Goal: Answer question/provide support: Answer question/provide support

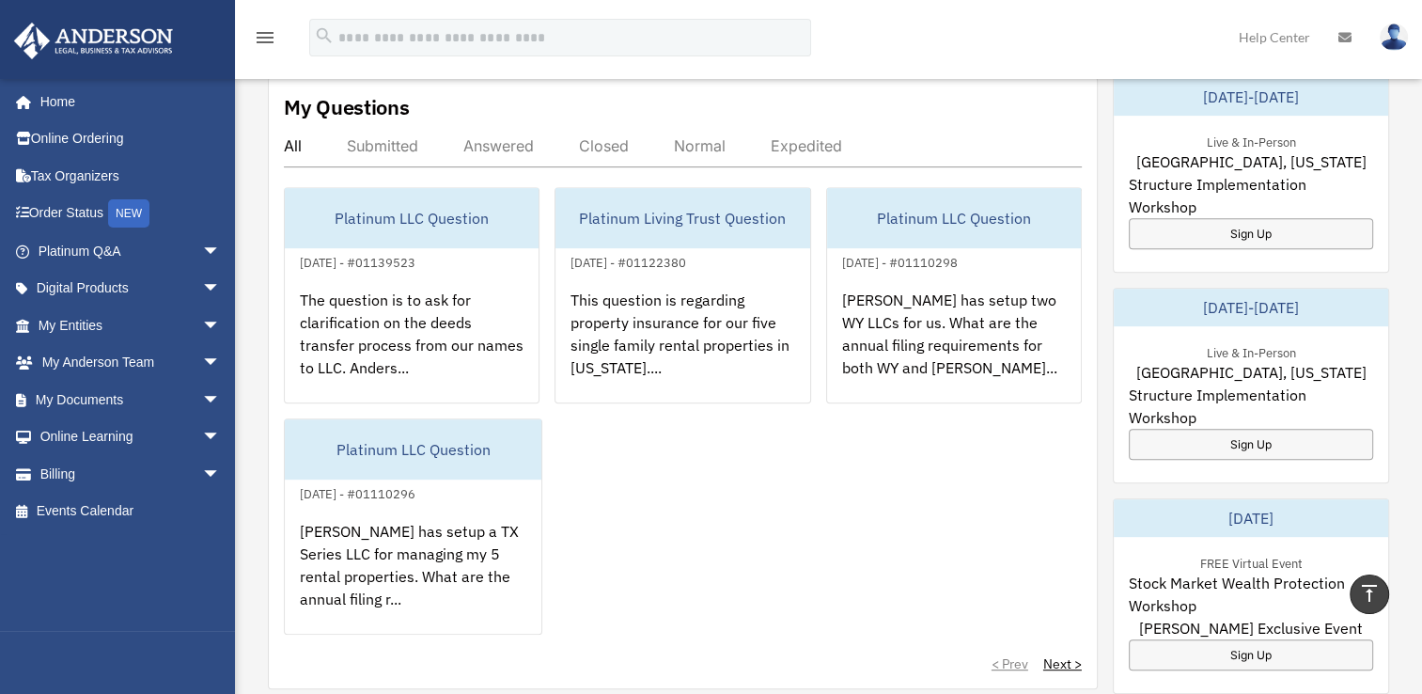
scroll to position [718, 0]
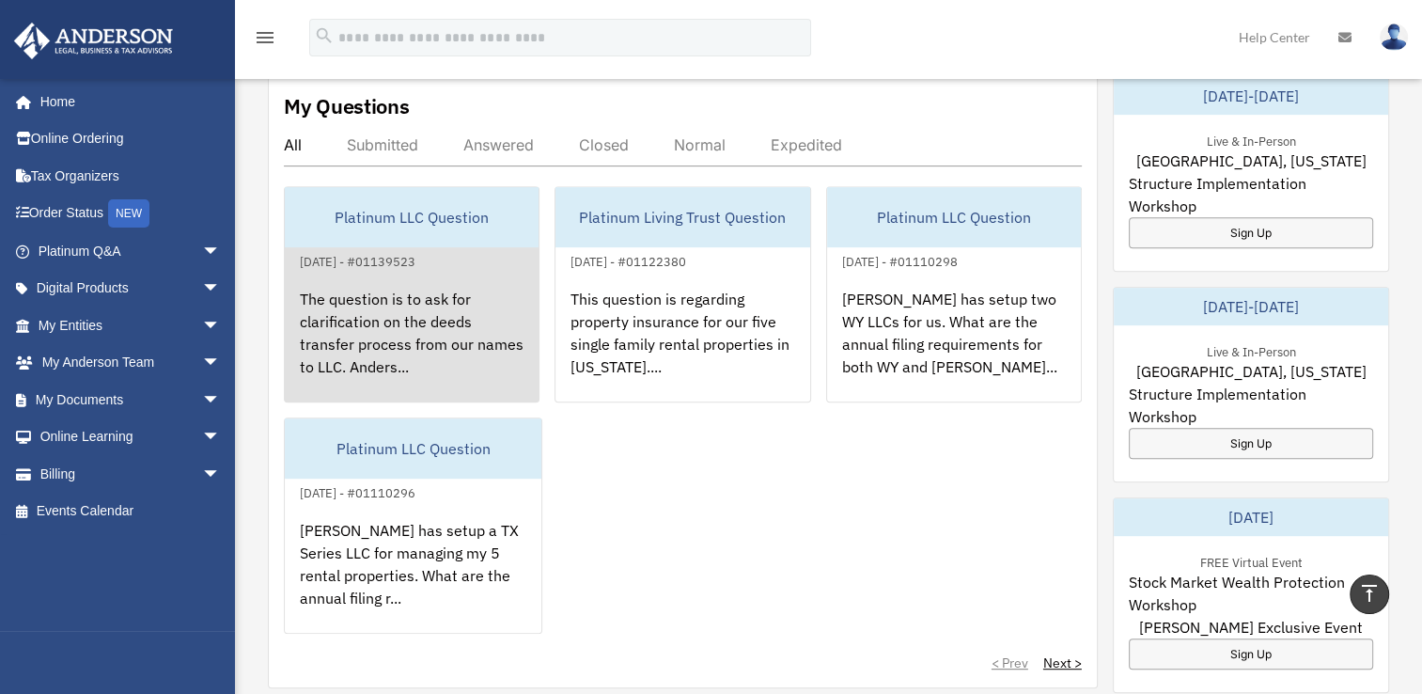
click at [380, 328] on div "The question is to ask for clarification on the deeds transfer process from our…" at bounding box center [412, 346] width 254 height 147
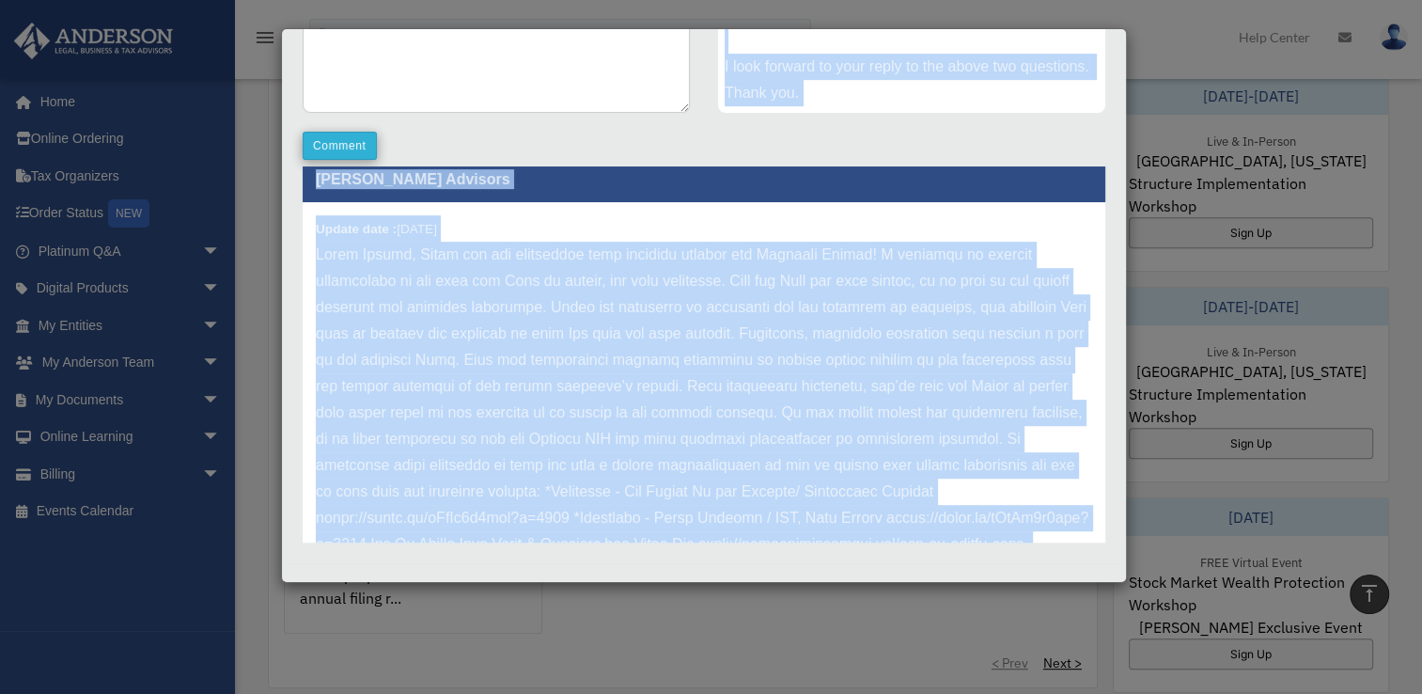
scroll to position [0, 0]
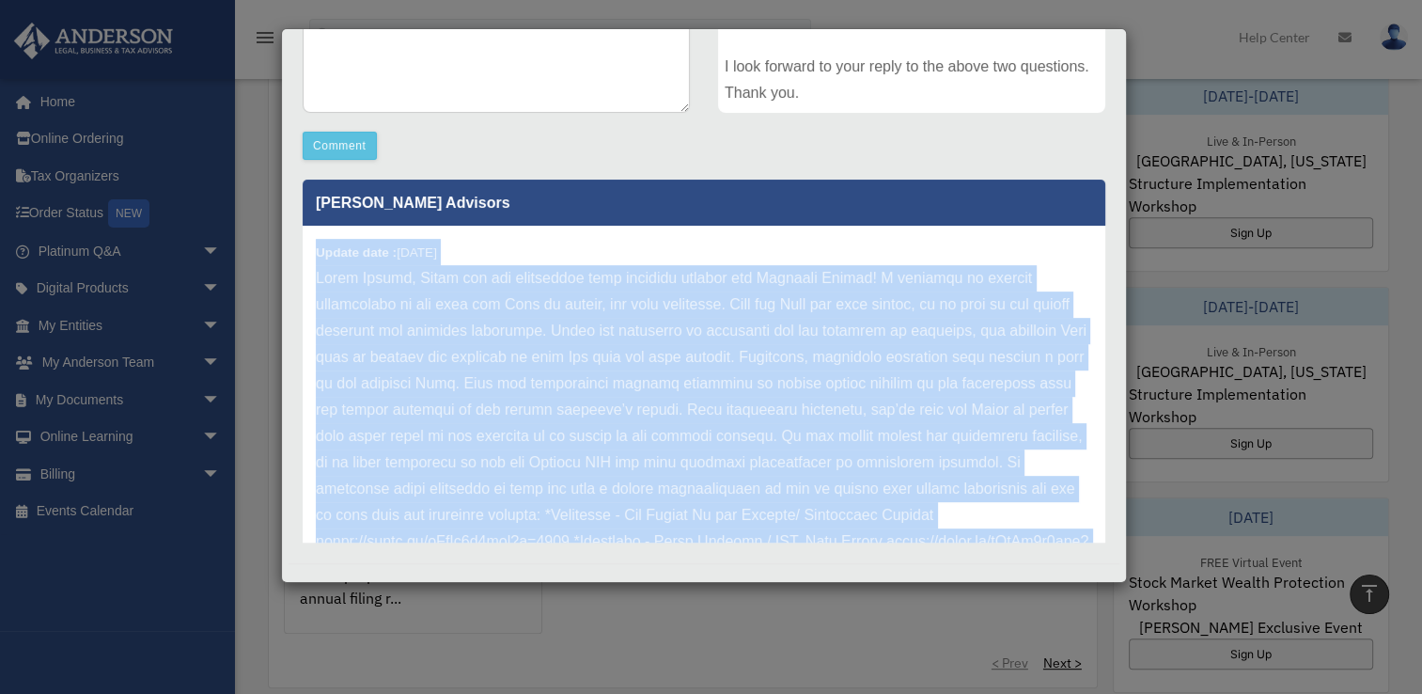
drag, startPoint x: 740, startPoint y: 491, endPoint x: 311, endPoint y: 254, distance: 489.8
click at [311, 254] on div "Update date : 10-09-2025" at bounding box center [704, 463] width 803 height 474
copy div "Update date : 10-09-2025 Hello Nilesh, Thank you for submitting your question t…"
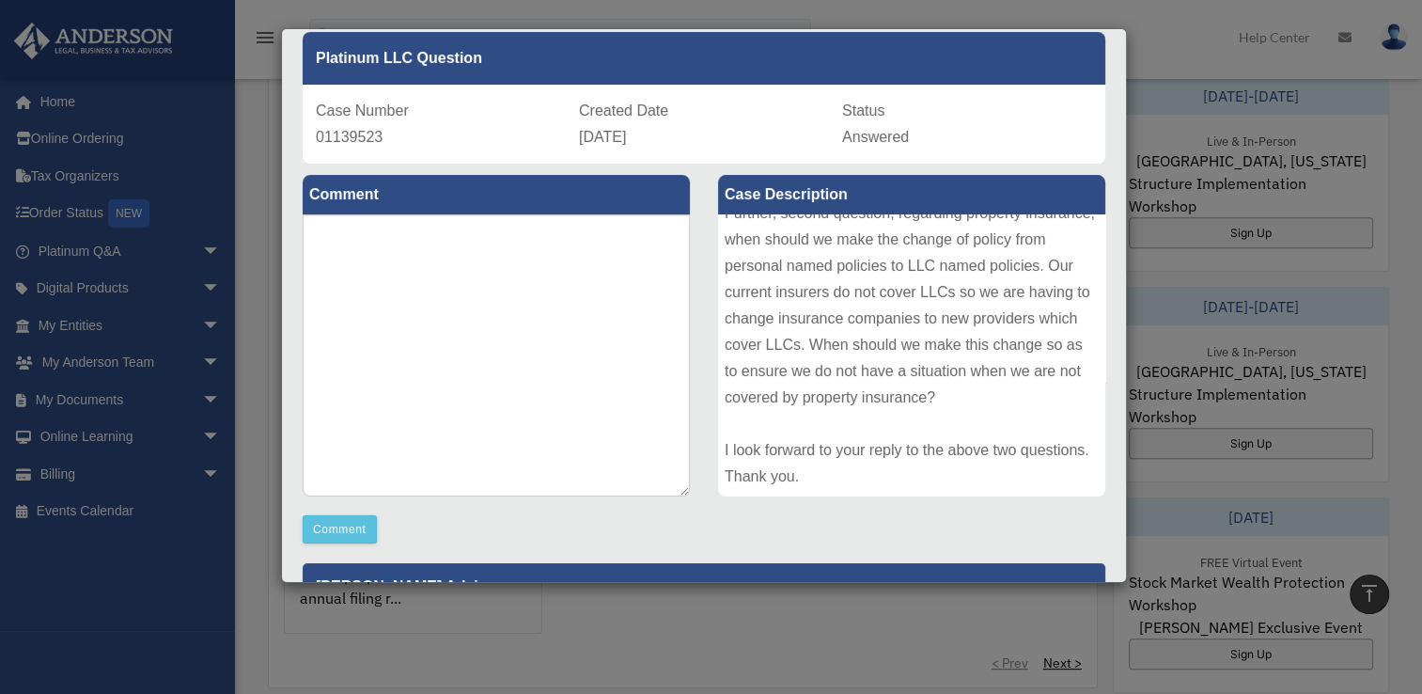
scroll to position [71, 0]
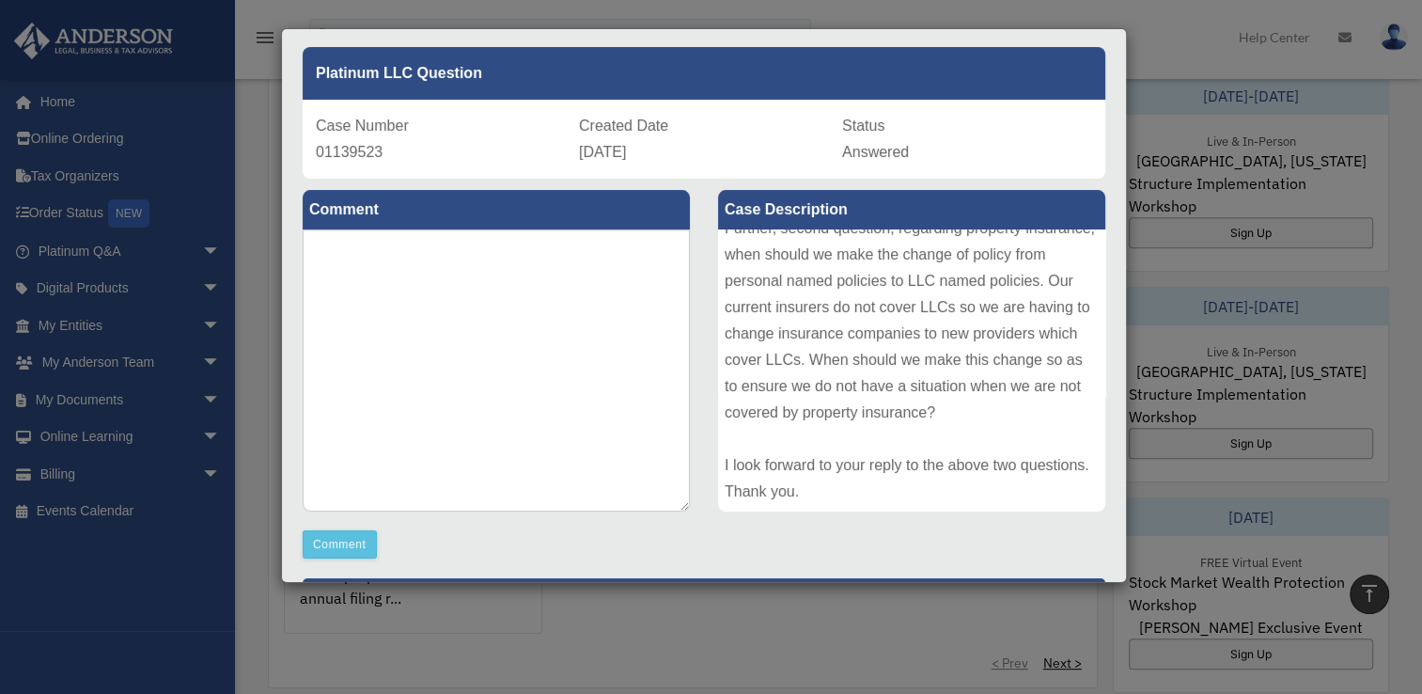
click at [733, 263] on div "The question is to ask for clarification on the deeds transfer process from our…" at bounding box center [911, 370] width 387 height 282
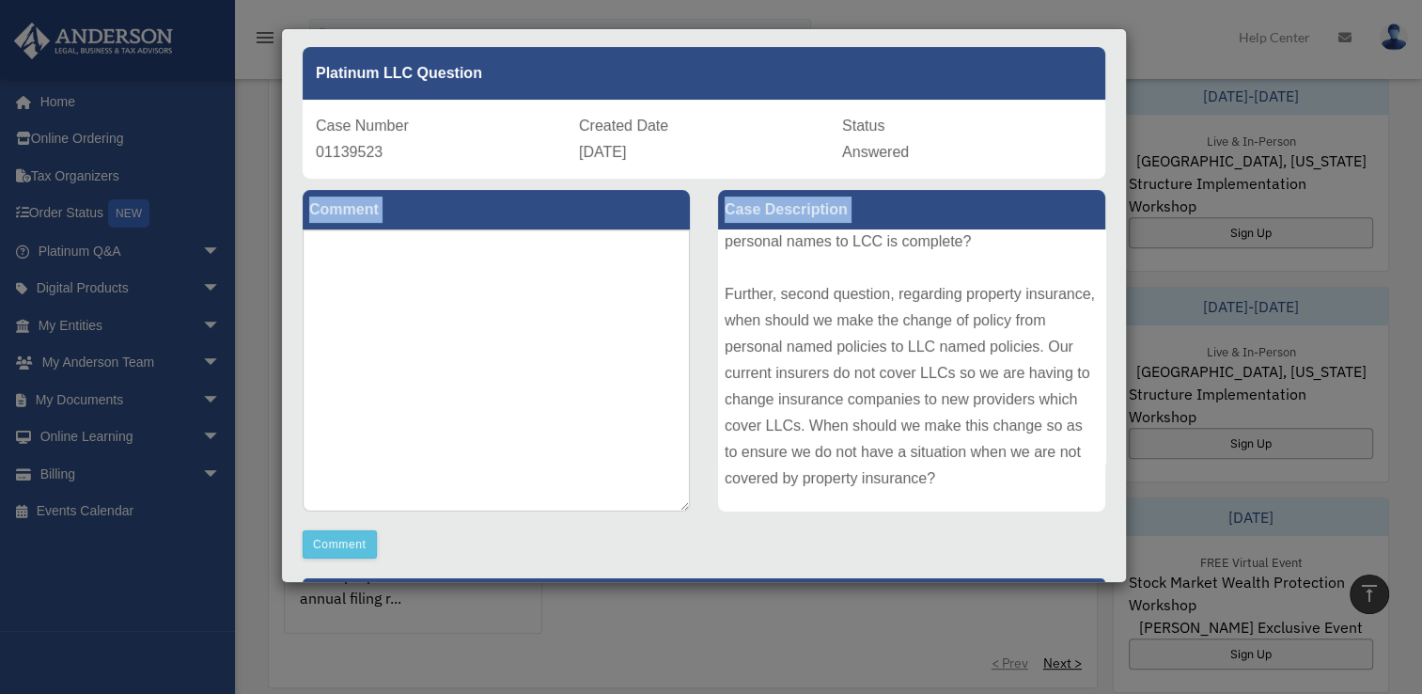
scroll to position [337, 0]
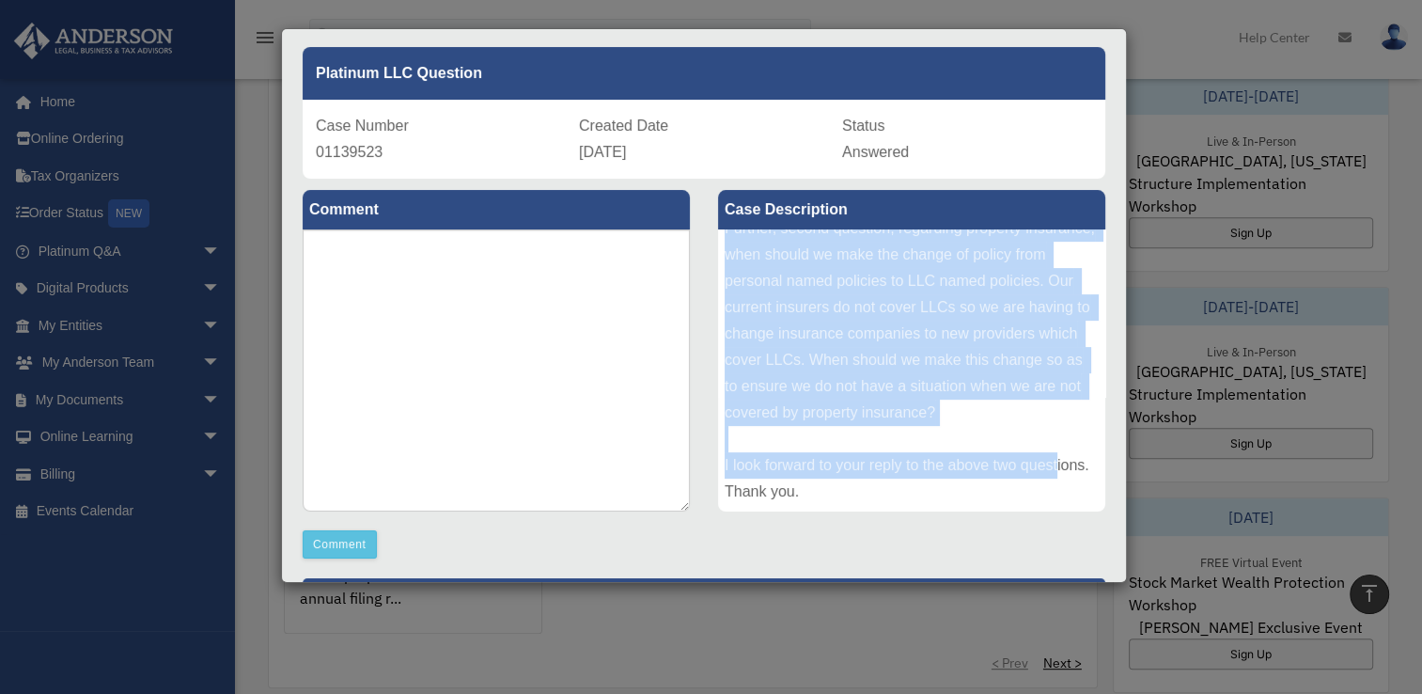
drag, startPoint x: 720, startPoint y: 246, endPoint x: 897, endPoint y: 492, distance: 302.4
click at [897, 492] on div "The question is to ask for clarification on the deeds transfer process from our…" at bounding box center [911, 370] width 387 height 282
copy div "The question is to ask for clarification on the deeds transfer process from our…"
click at [323, 290] on textarea at bounding box center [496, 370] width 387 height 282
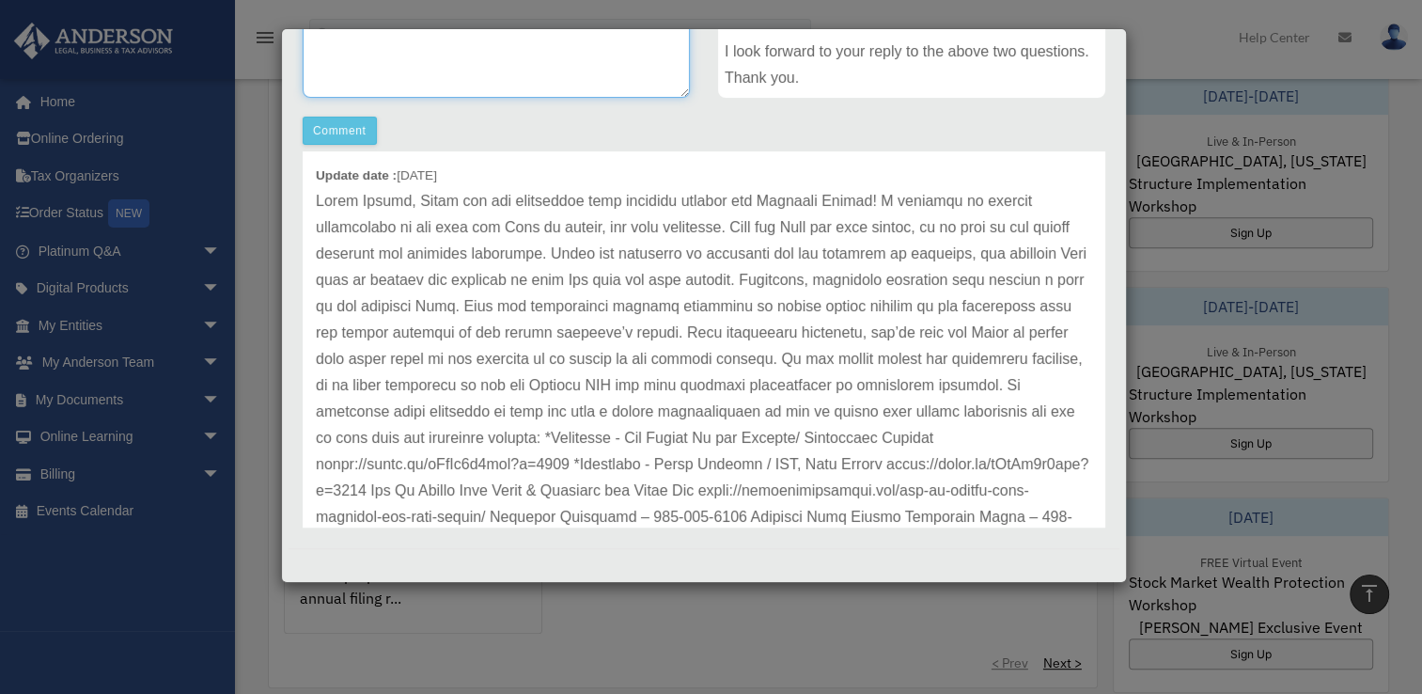
scroll to position [63, 0]
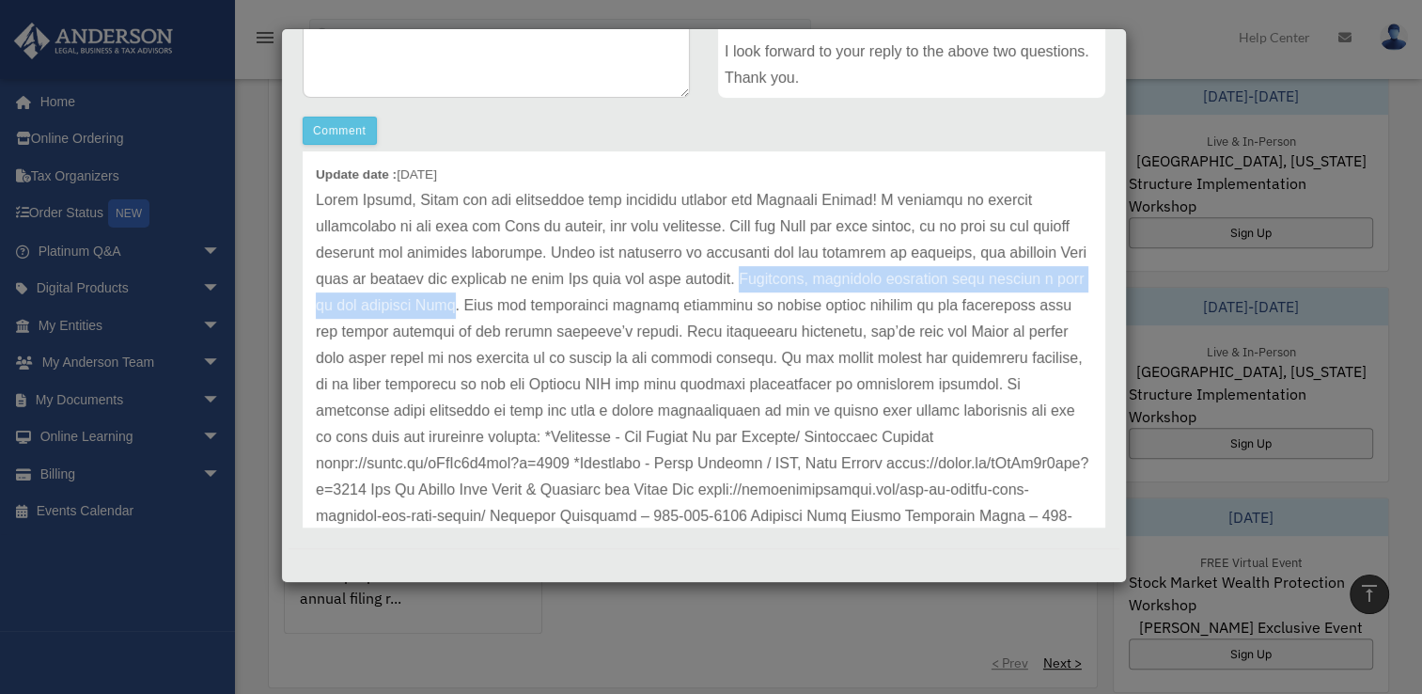
drag, startPoint x: 841, startPoint y: 280, endPoint x: 580, endPoint y: 308, distance: 262.9
click at [580, 308] on p at bounding box center [704, 384] width 777 height 395
copy p "Typically, insurance companies will require a copy of the recorded Deed"
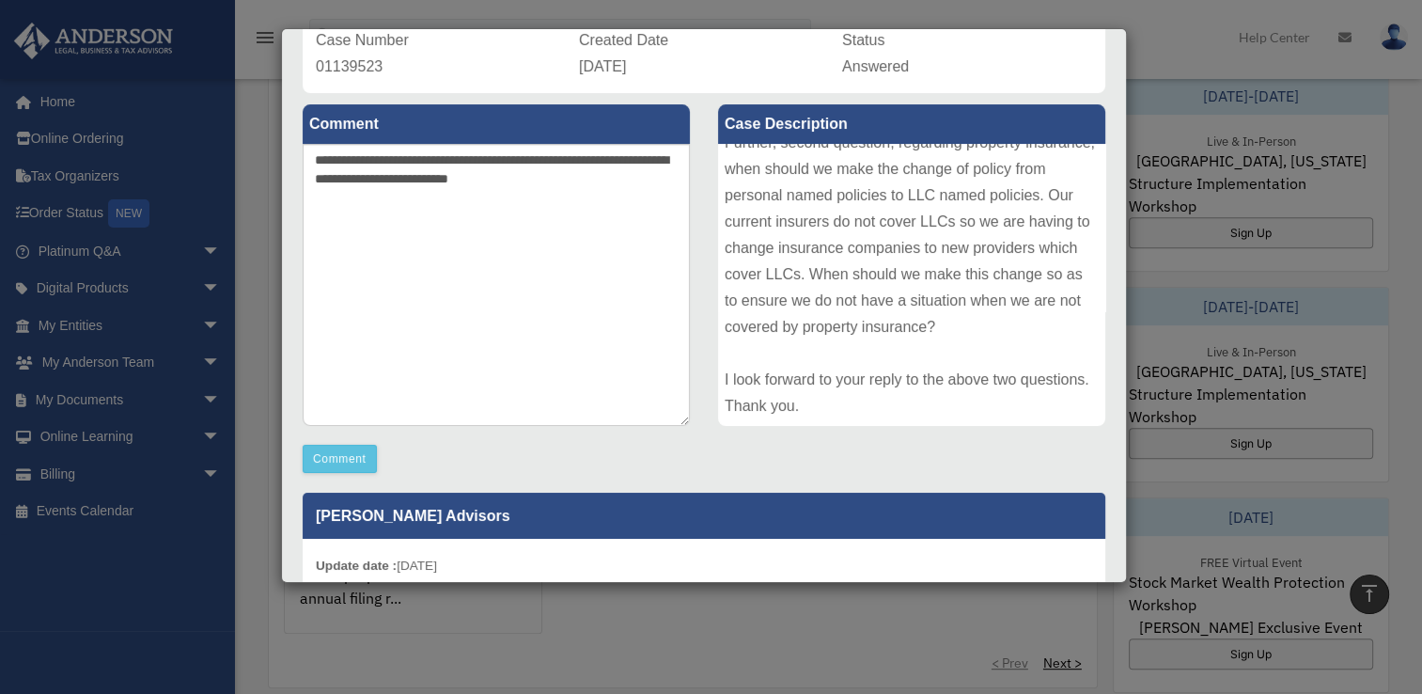
scroll to position [147, 0]
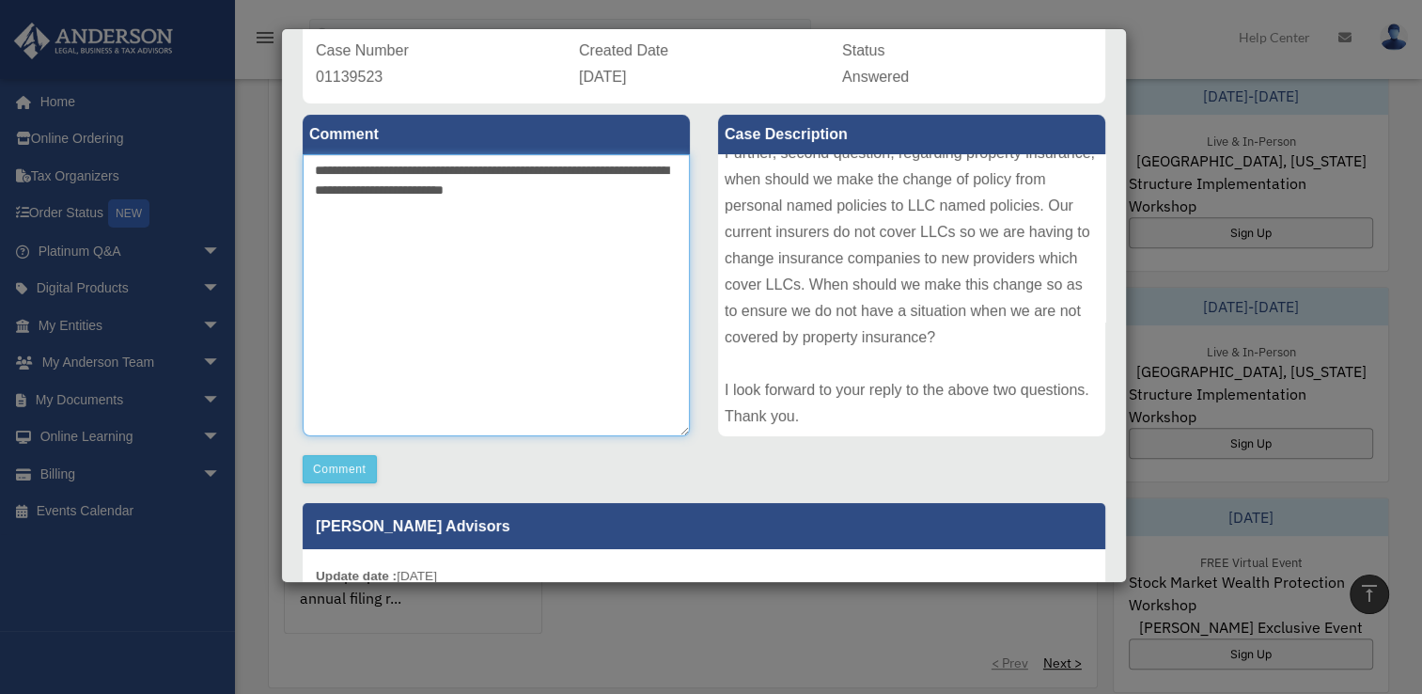
click at [550, 190] on textarea "**********" at bounding box center [496, 295] width 387 height 282
paste textarea "**********"
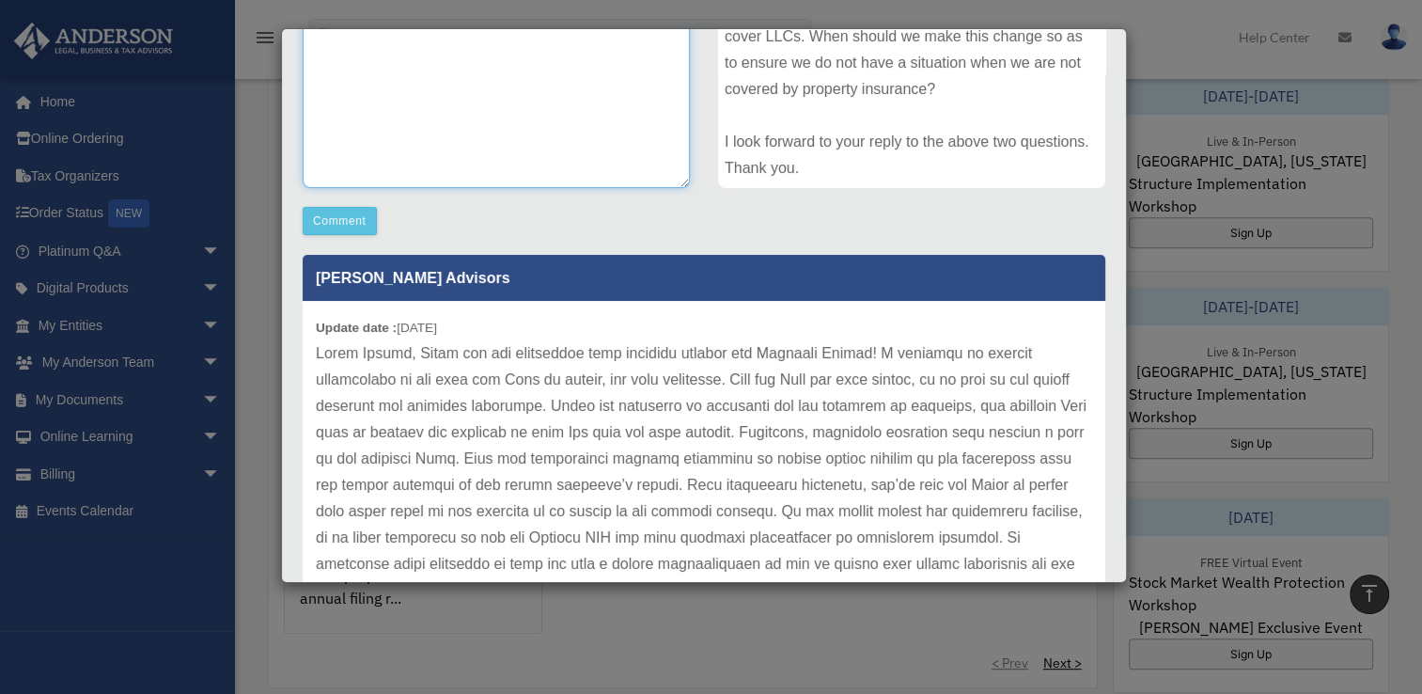
scroll to position [132, 0]
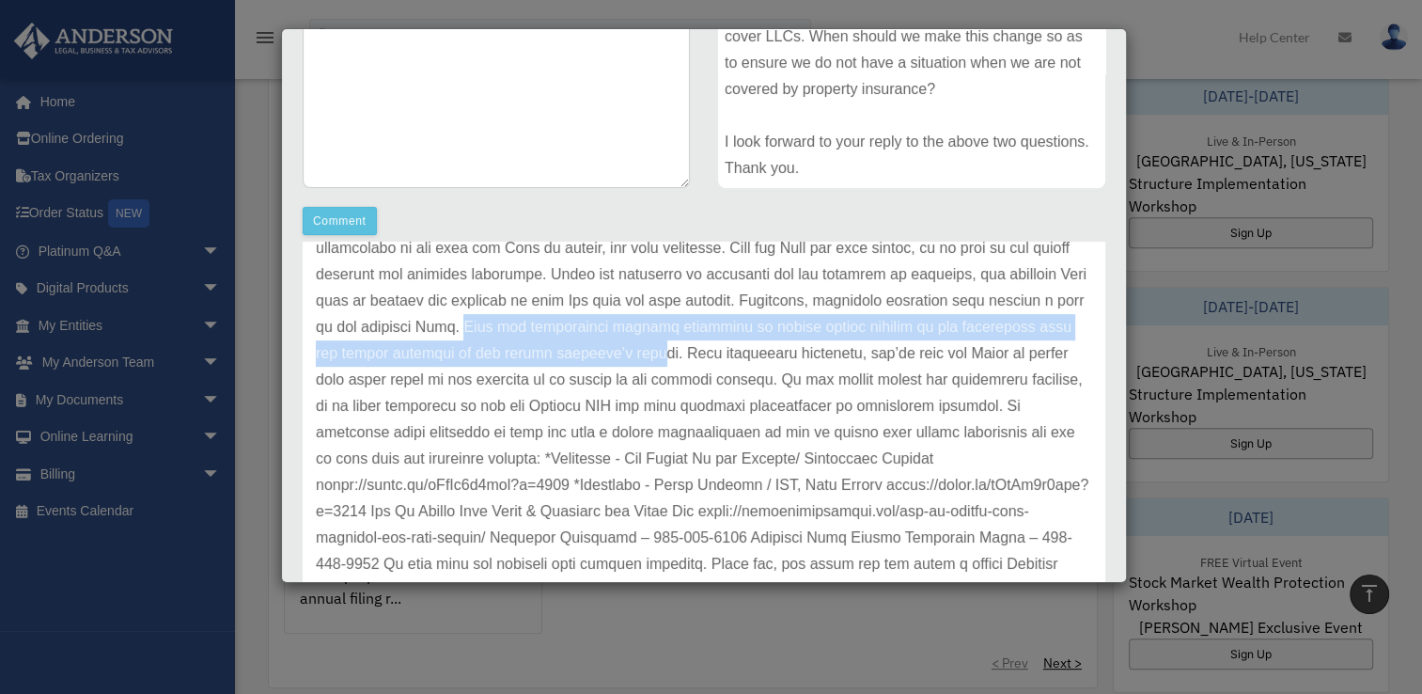
drag, startPoint x: 588, startPoint y: 325, endPoint x: 777, endPoint y: 347, distance: 191.1
click at [777, 347] on p at bounding box center [704, 406] width 777 height 395
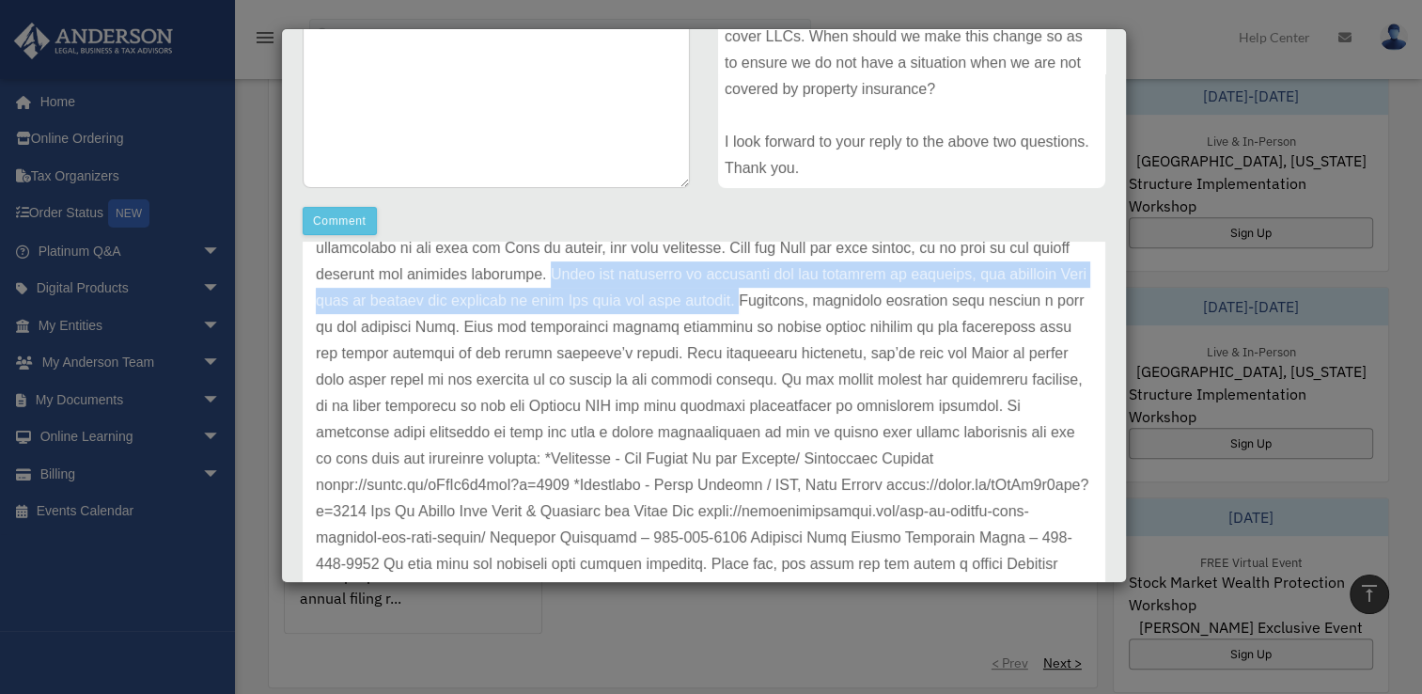
drag, startPoint x: 563, startPoint y: 273, endPoint x: 837, endPoint y: 295, distance: 274.5
click at [837, 295] on p at bounding box center [704, 406] width 777 height 395
copy p "After the recording is completed and the document is returned, the recorded Dee…"
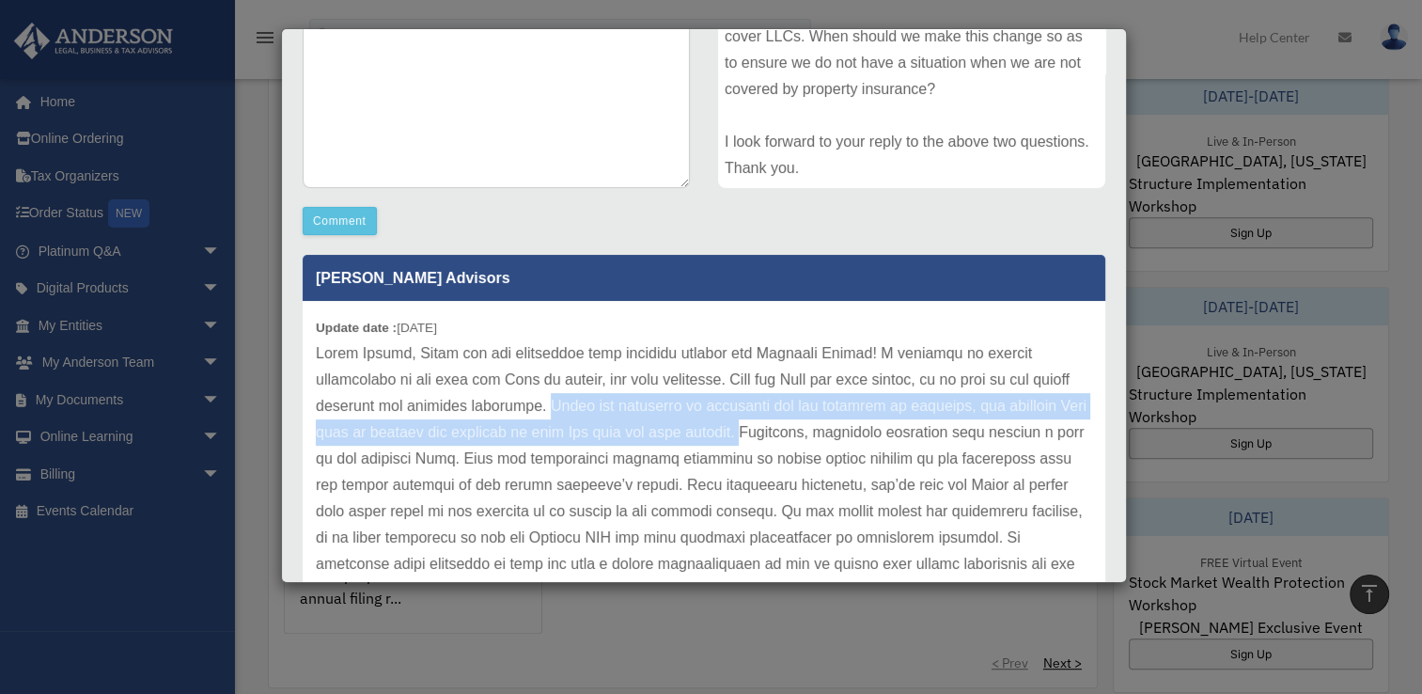
scroll to position [0, 0]
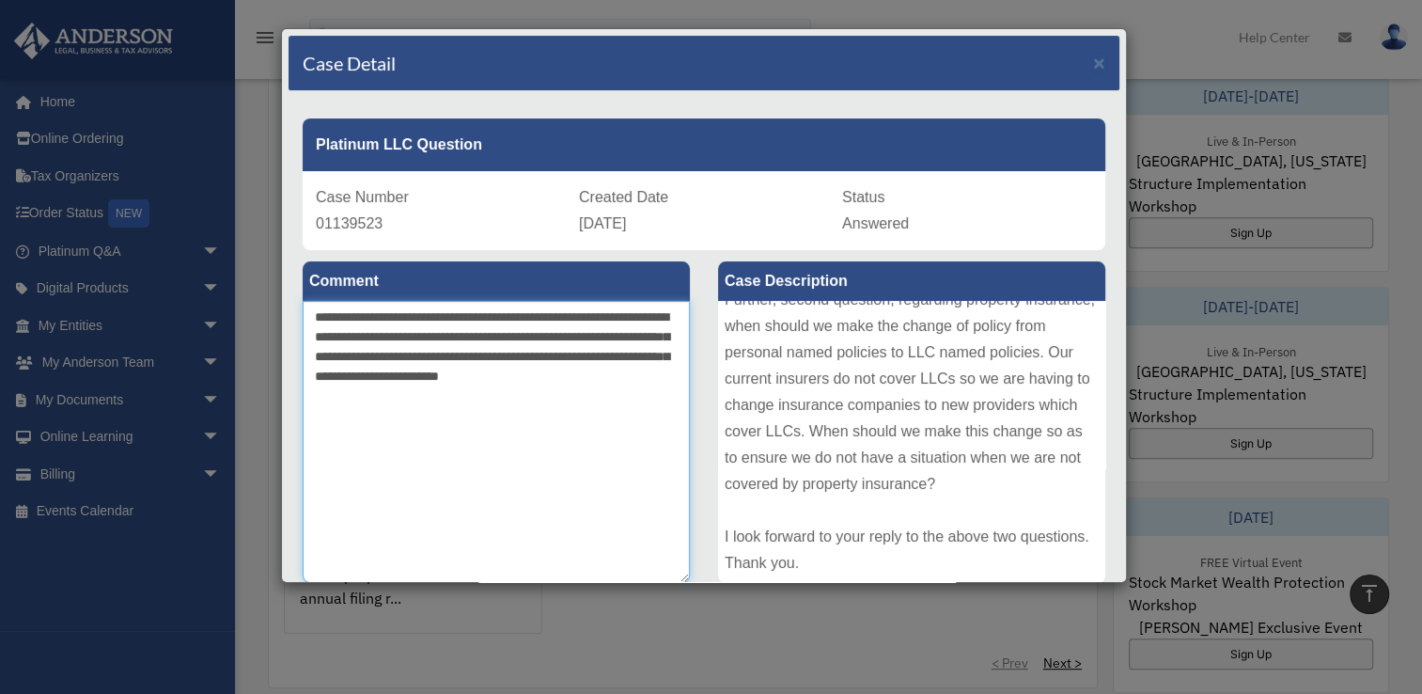
click at [406, 374] on textarea "**********" at bounding box center [496, 442] width 387 height 282
paste textarea "**********"
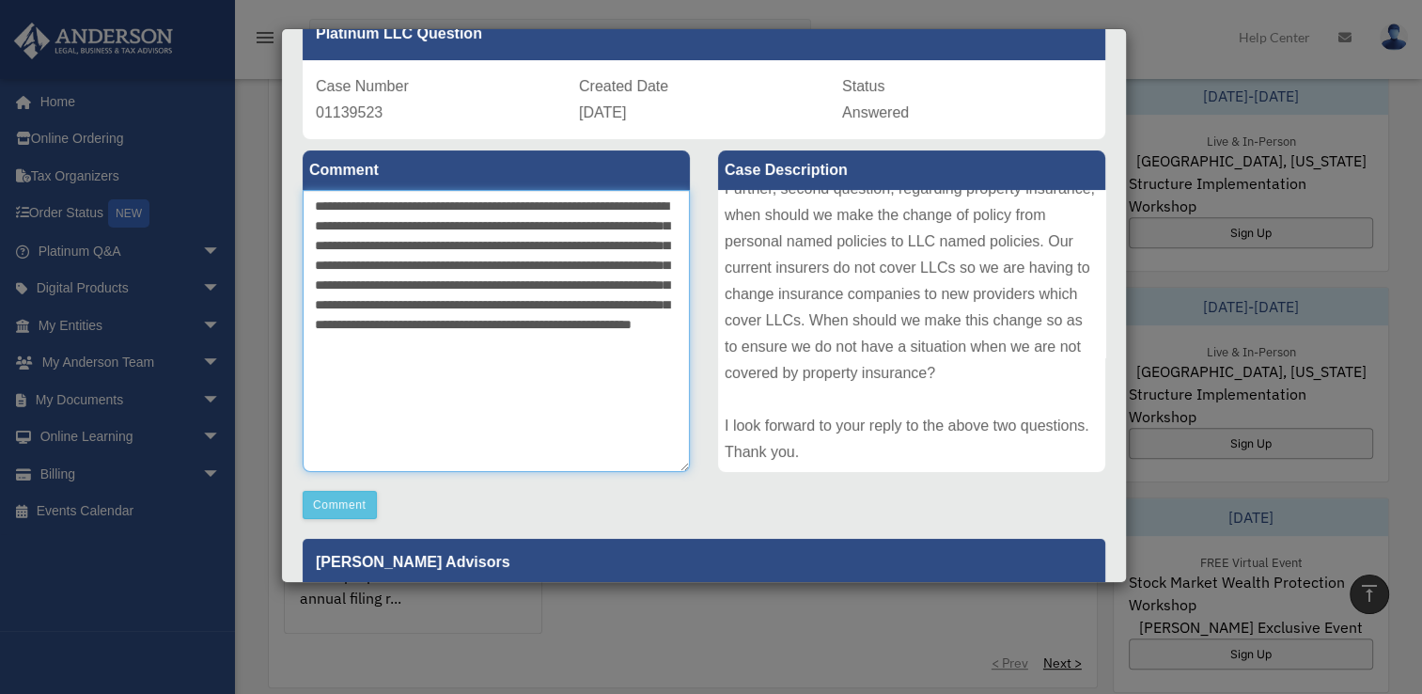
scroll to position [116, 0]
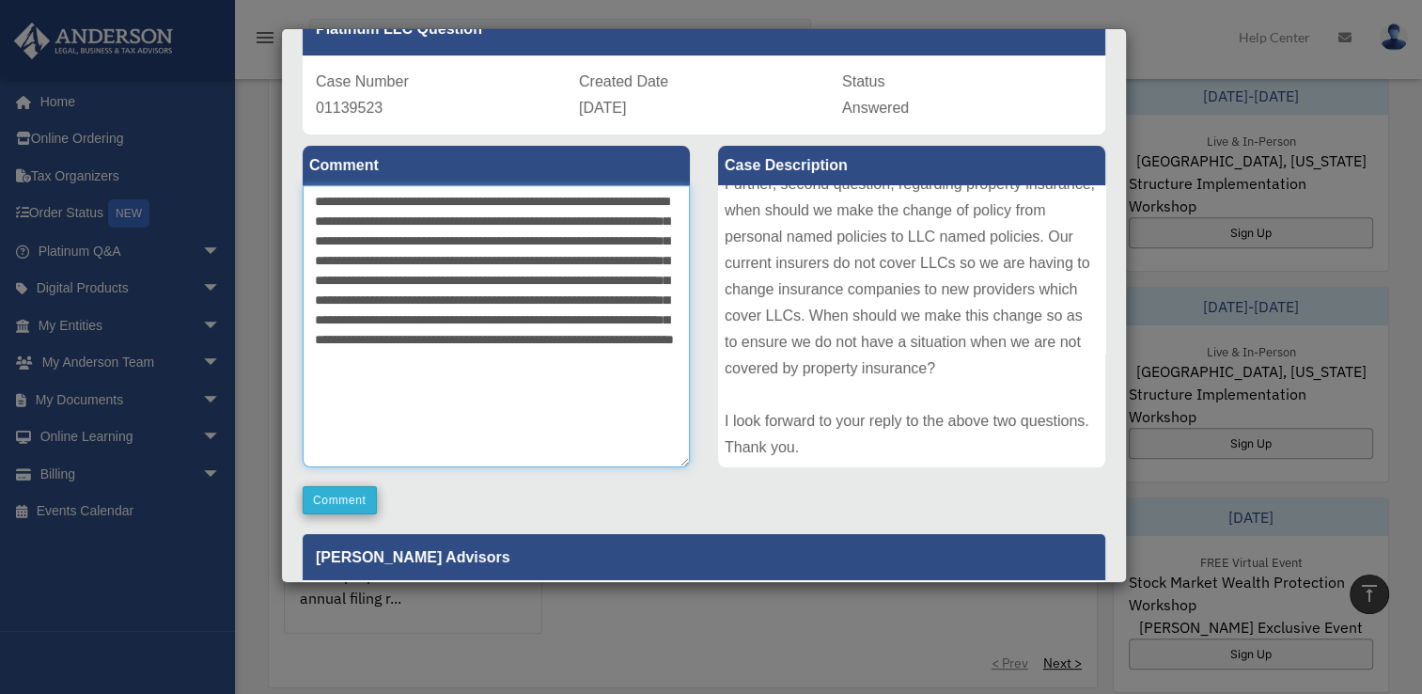
type textarea "**********"
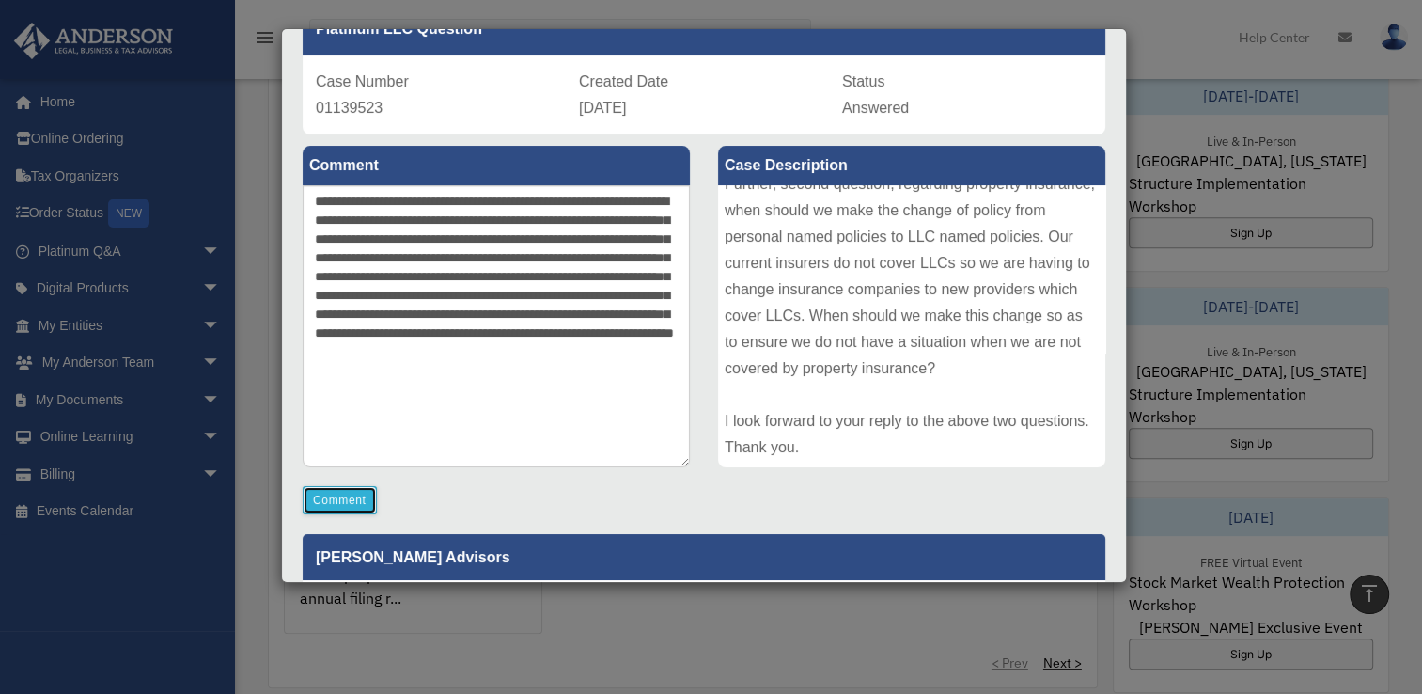
click at [361, 502] on button "Comment" at bounding box center [340, 500] width 74 height 28
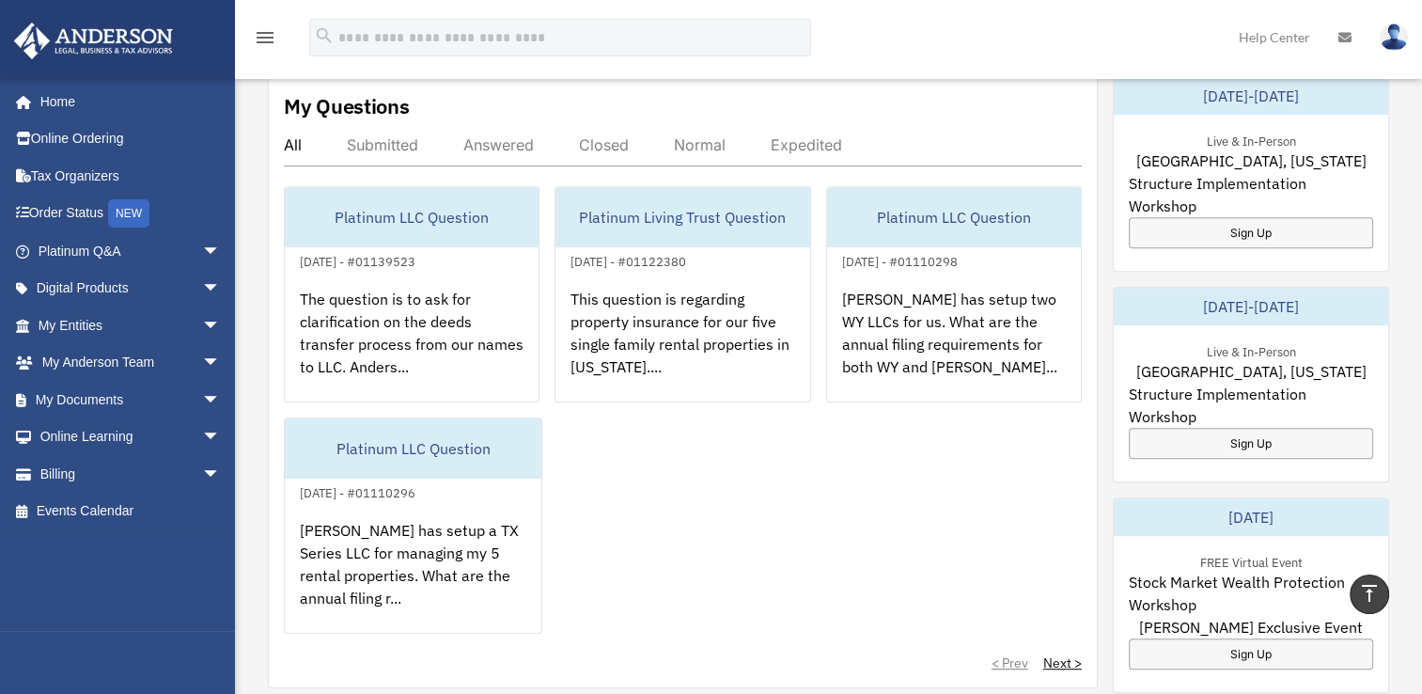
scroll to position [0, 0]
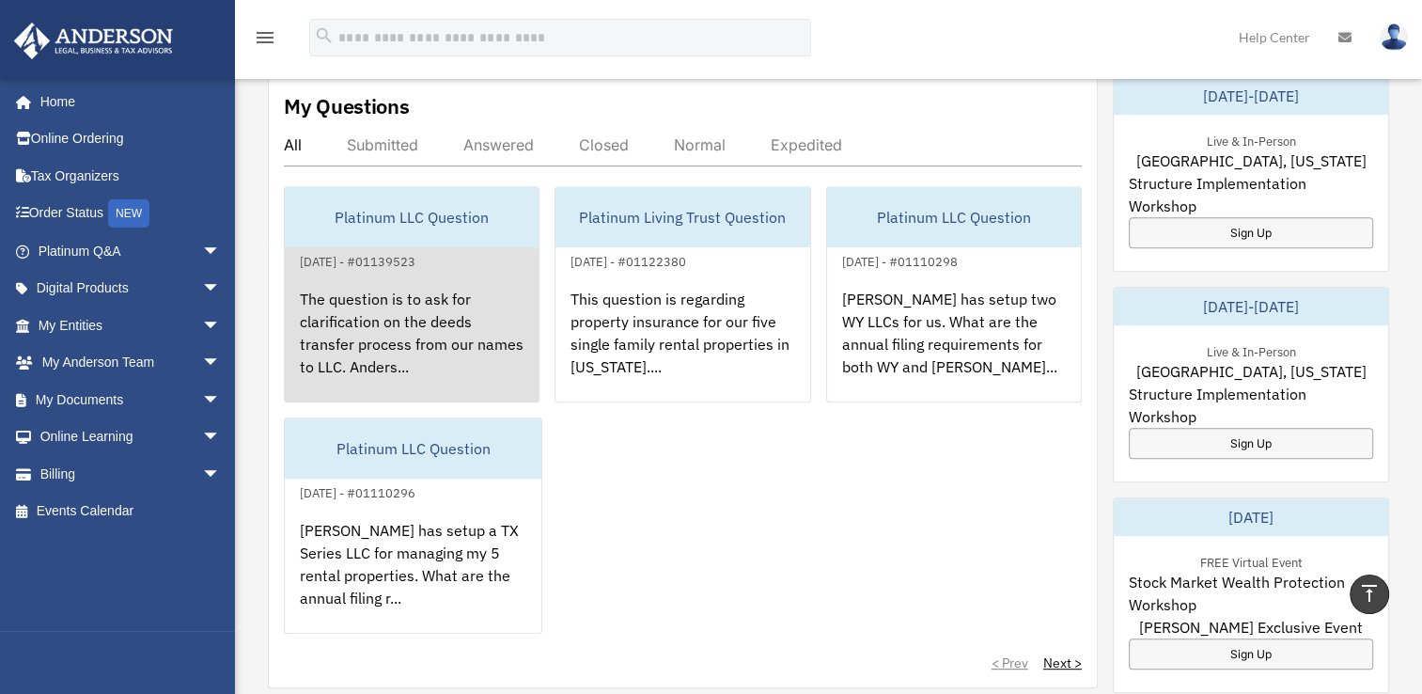
click at [378, 287] on div "The question is to ask for clarification on the deeds transfer process from our…" at bounding box center [412, 346] width 254 height 147
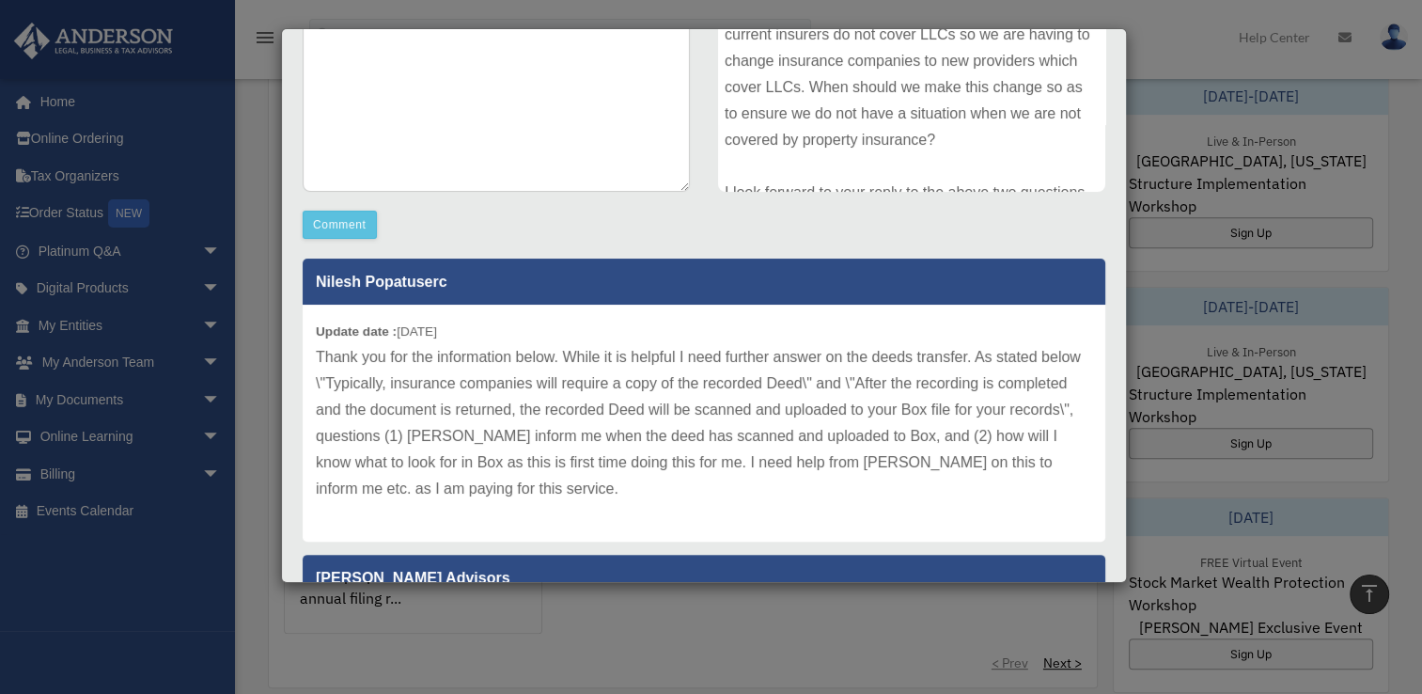
scroll to position [394, 0]
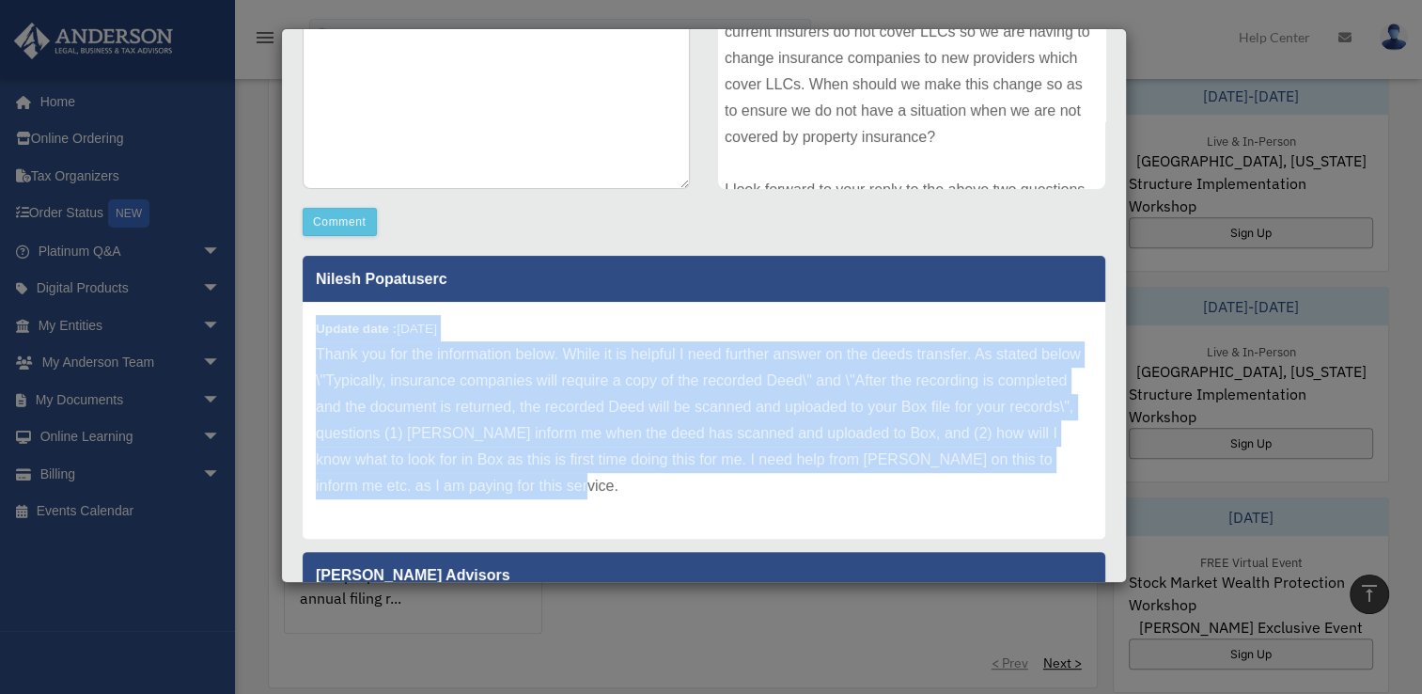
drag, startPoint x: 316, startPoint y: 325, endPoint x: 749, endPoint y: 498, distance: 466.6
click at [749, 498] on div "Update date : 10-09-2025 Thank you for the information below. While it is helpf…" at bounding box center [704, 420] width 803 height 237
copy div "Update date : 10-09-2025 Thank you for the information below. While it is helpf…"
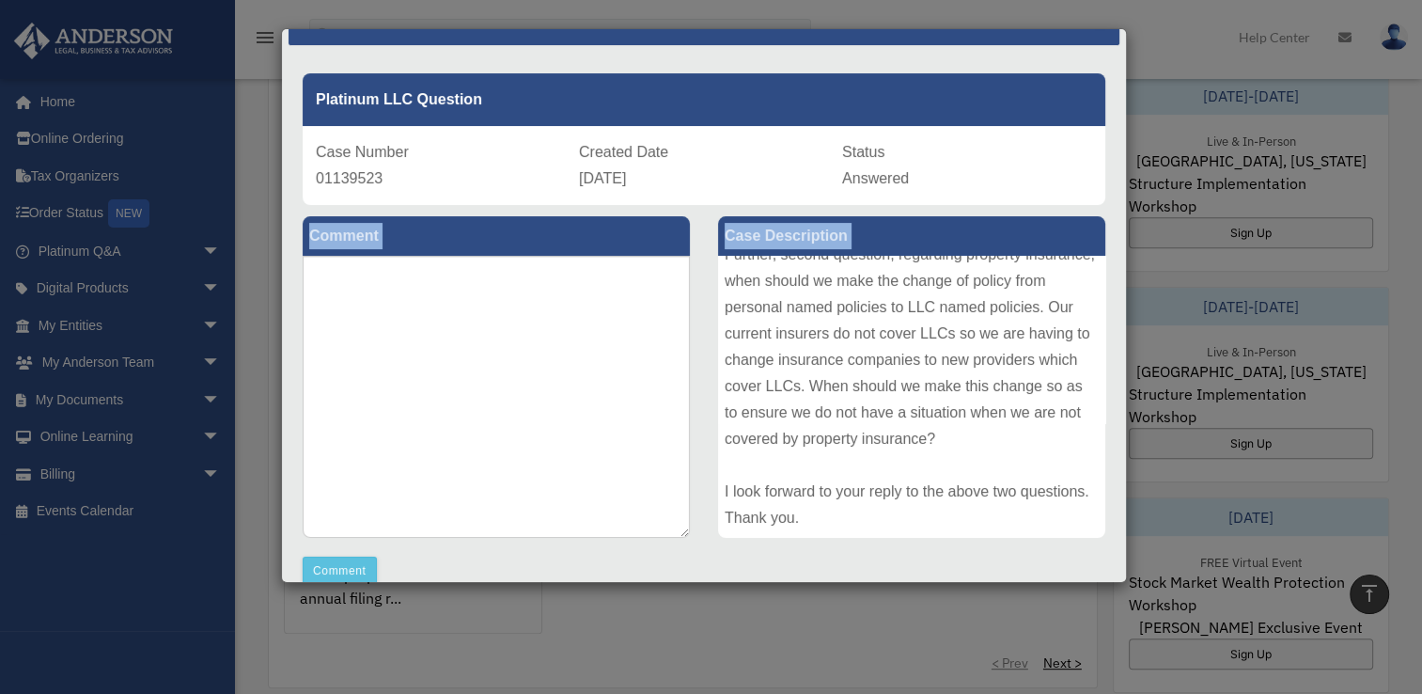
scroll to position [74, 0]
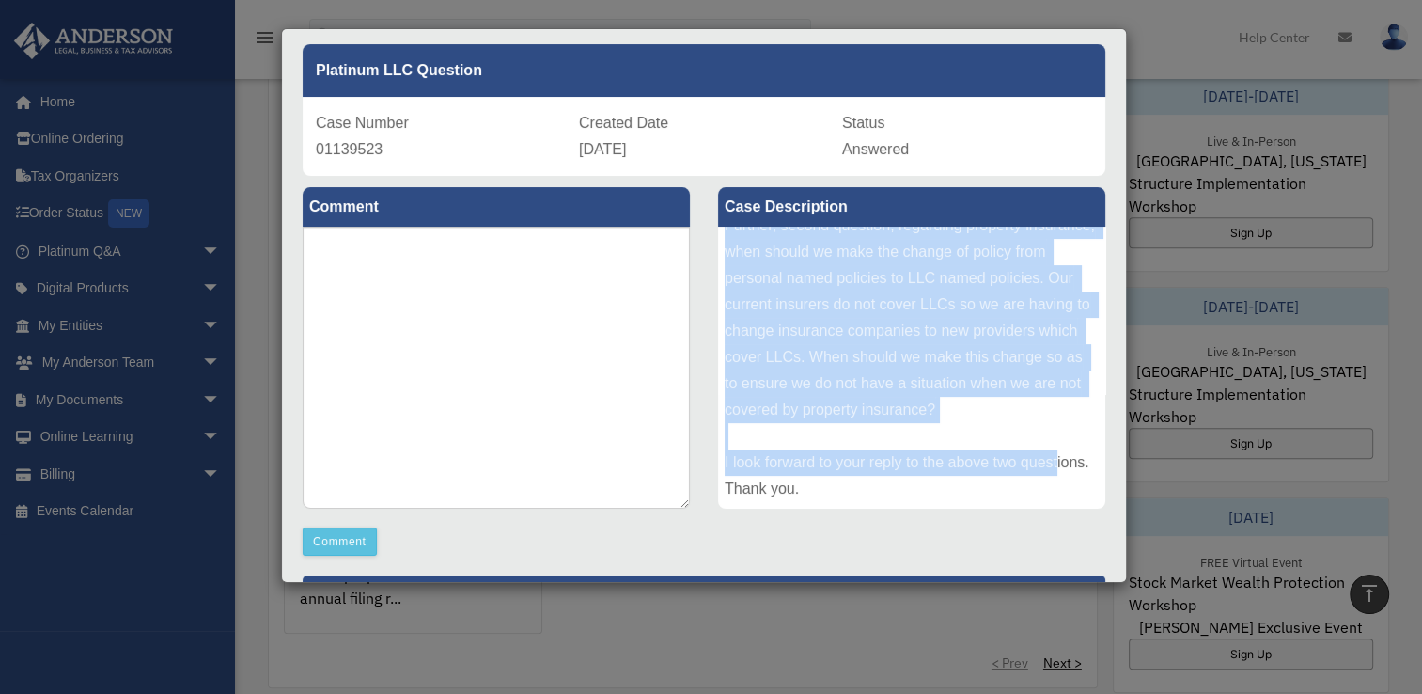
drag, startPoint x: 719, startPoint y: 318, endPoint x: 934, endPoint y: 510, distance: 288.3
click at [934, 510] on div "Case Description" at bounding box center [912, 349] width 416 height 347
copy div "The question is to ask for clarification on the deeds transfer process from our…"
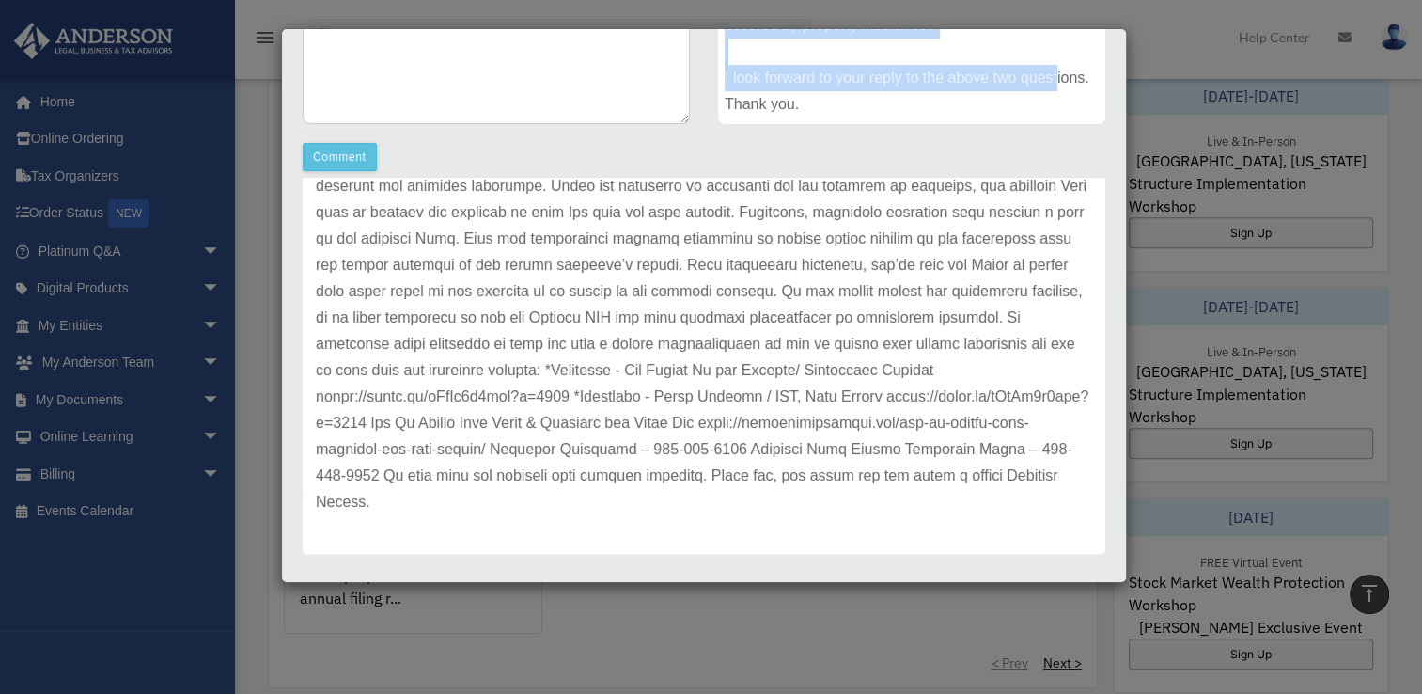
scroll to position [458, 0]
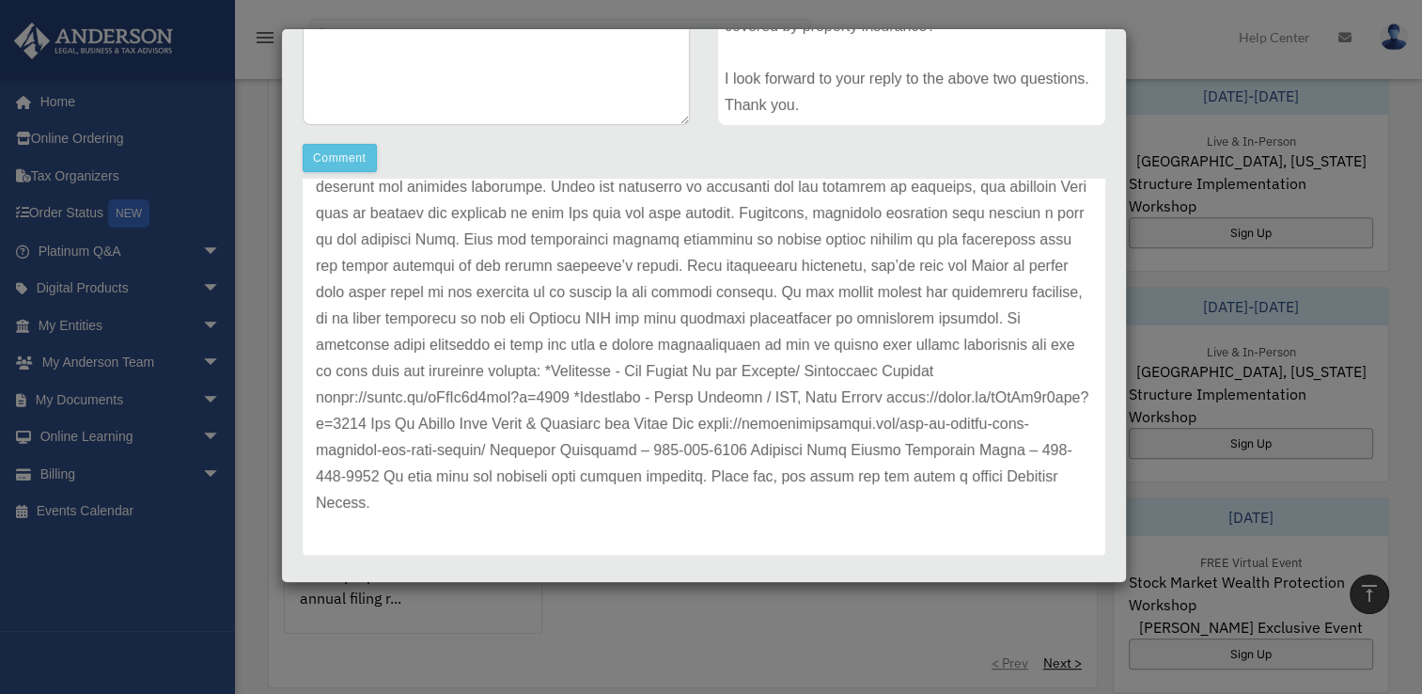
click at [733, 426] on p at bounding box center [704, 318] width 777 height 395
click at [745, 504] on p at bounding box center [704, 318] width 777 height 395
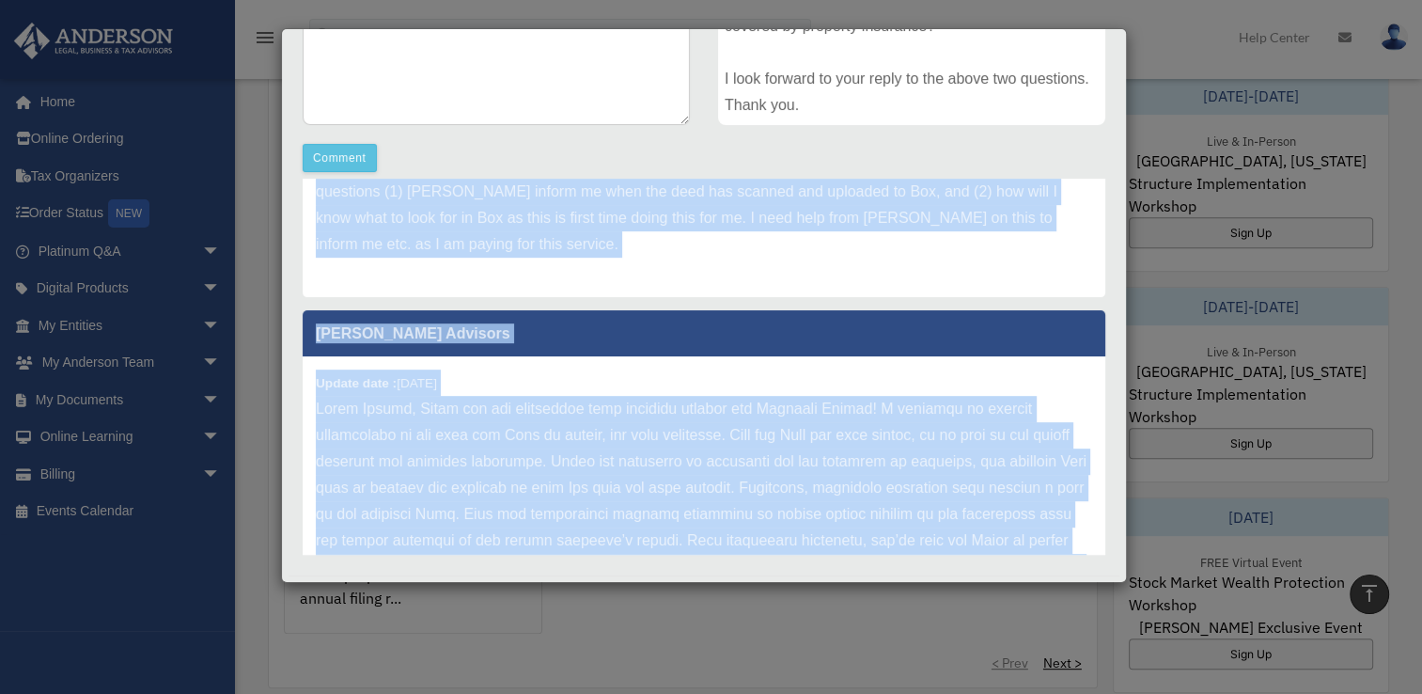
scroll to position [119, 0]
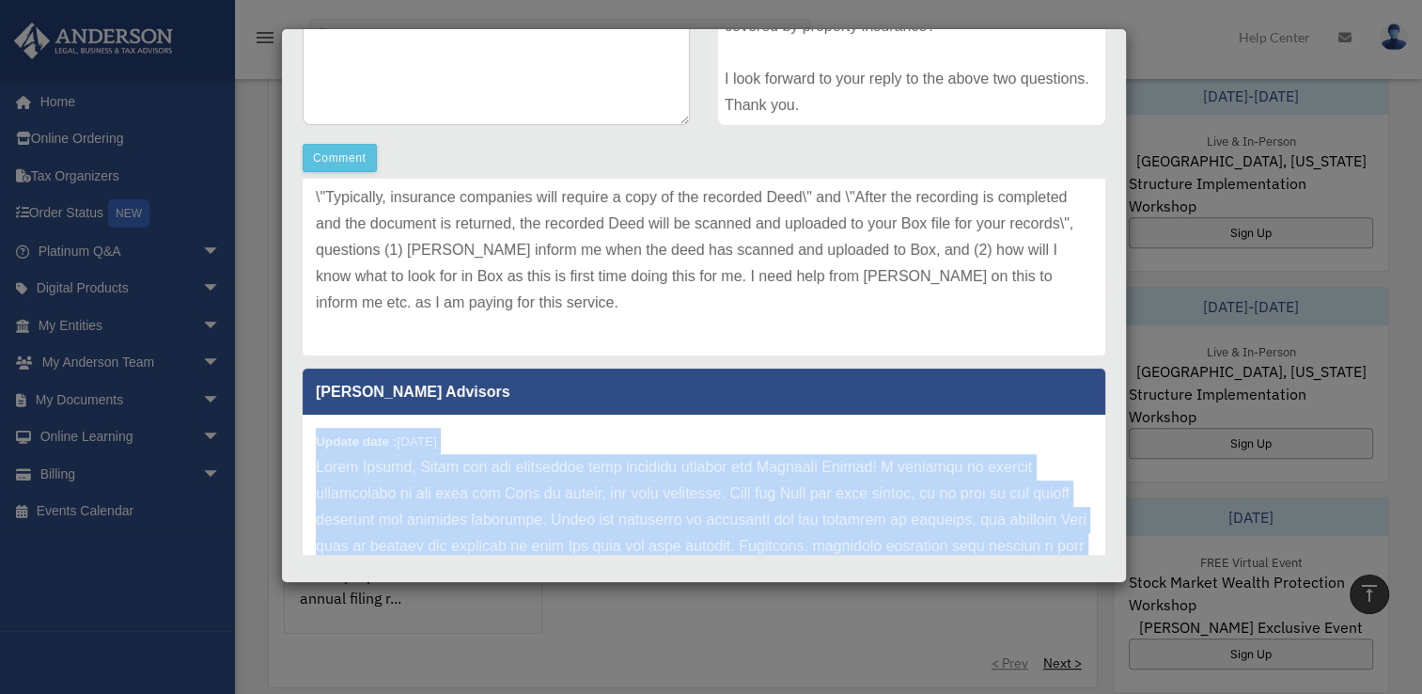
drag, startPoint x: 737, startPoint y: 507, endPoint x: 305, endPoint y: 438, distance: 437.9
click at [305, 438] on div "Update date : 10-09-2025" at bounding box center [704, 652] width 803 height 474
copy div "Update date : 10-09-2025 Hello Nilesh, Thank you for submitting your question t…"
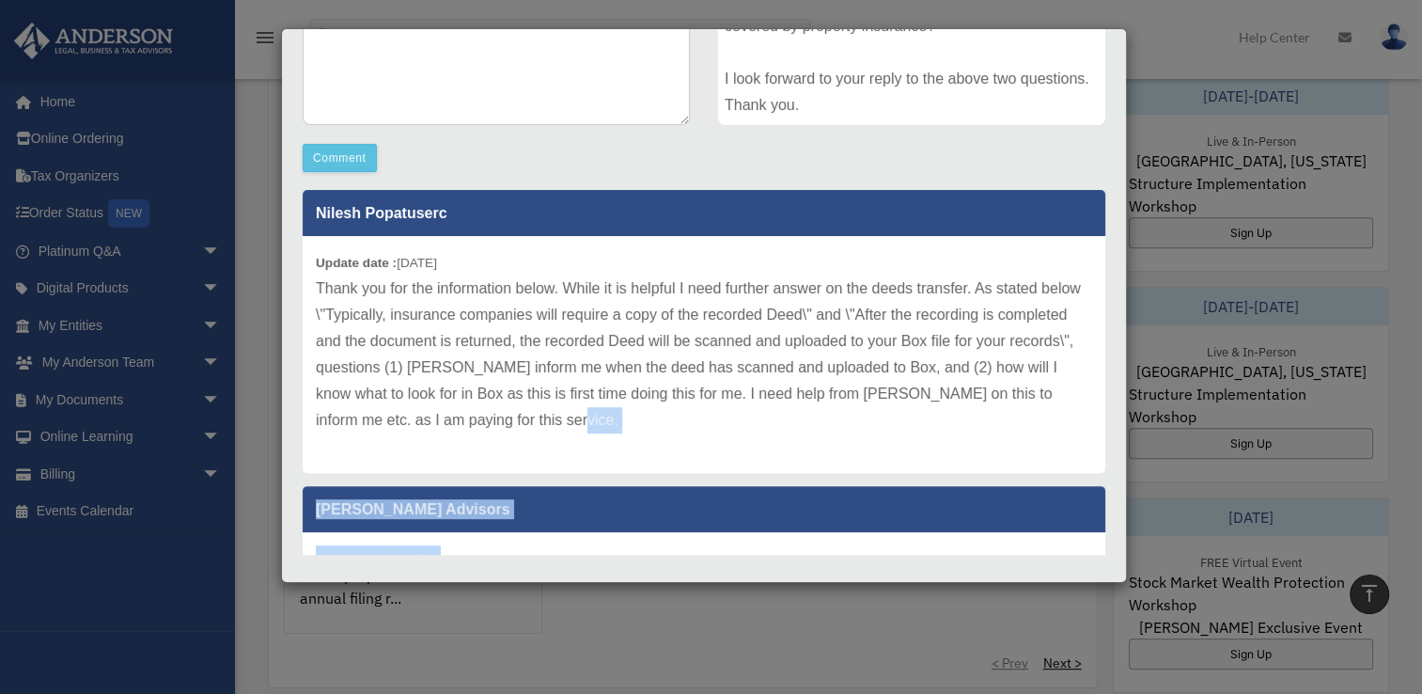
scroll to position [0, 0]
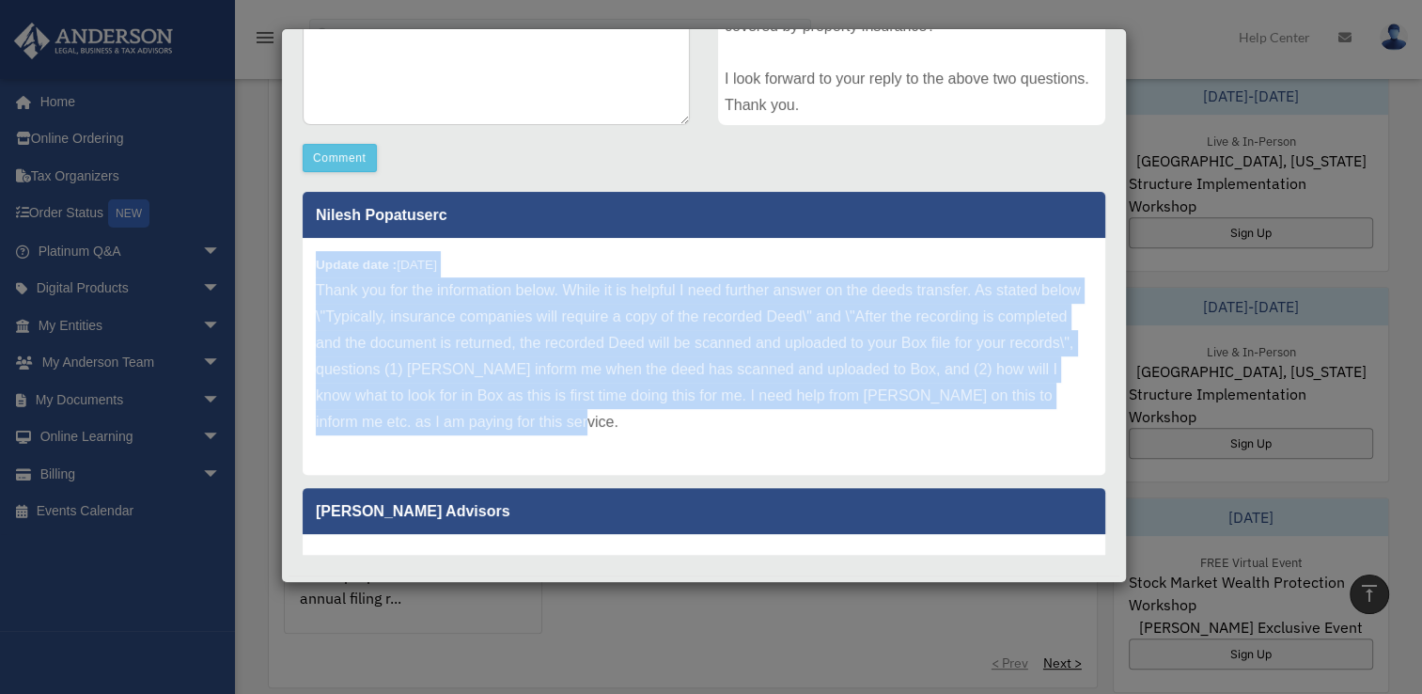
drag, startPoint x: 619, startPoint y: 304, endPoint x: 309, endPoint y: 265, distance: 311.7
click at [309, 265] on div "Update date : 10-09-2025 Thank you for the information below. While it is helpf…" at bounding box center [704, 356] width 803 height 237
copy div "Update date : 10-09-2025 Thank you for the information below. While it is helpf…"
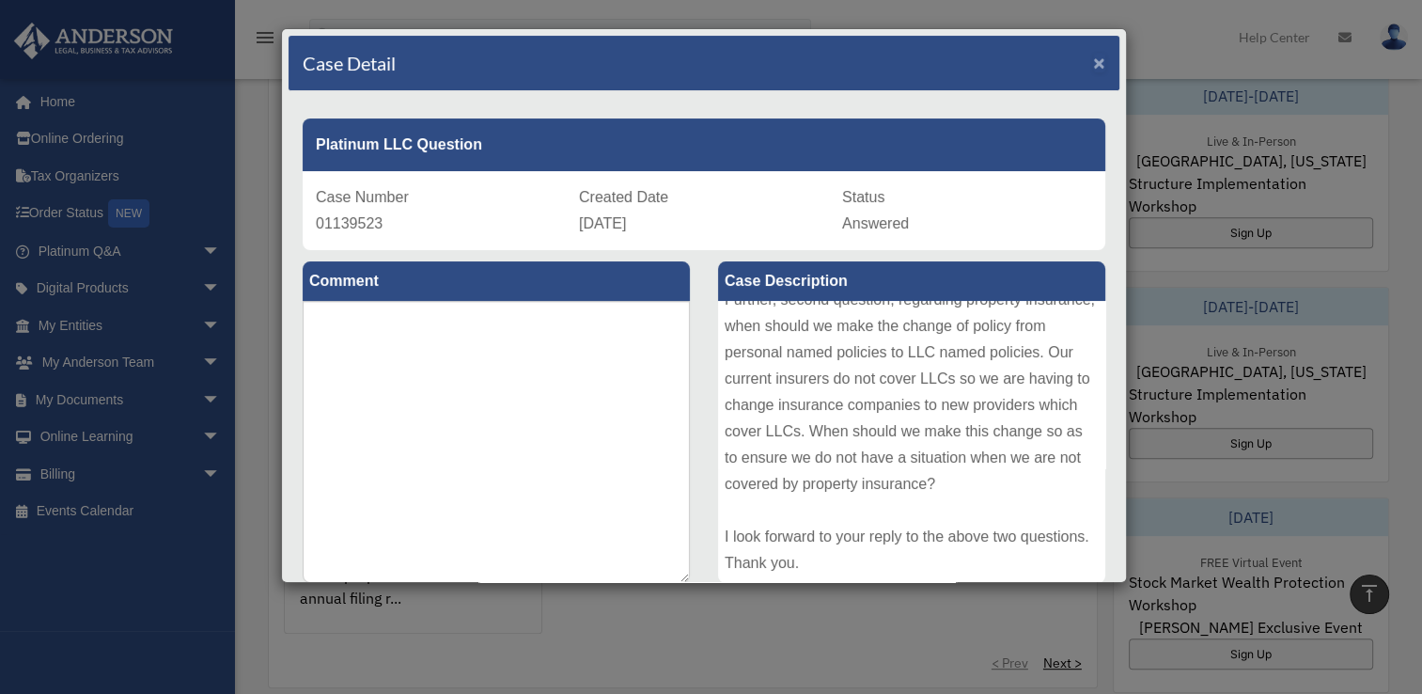
click at [1093, 56] on span "×" at bounding box center [1099, 63] width 12 height 22
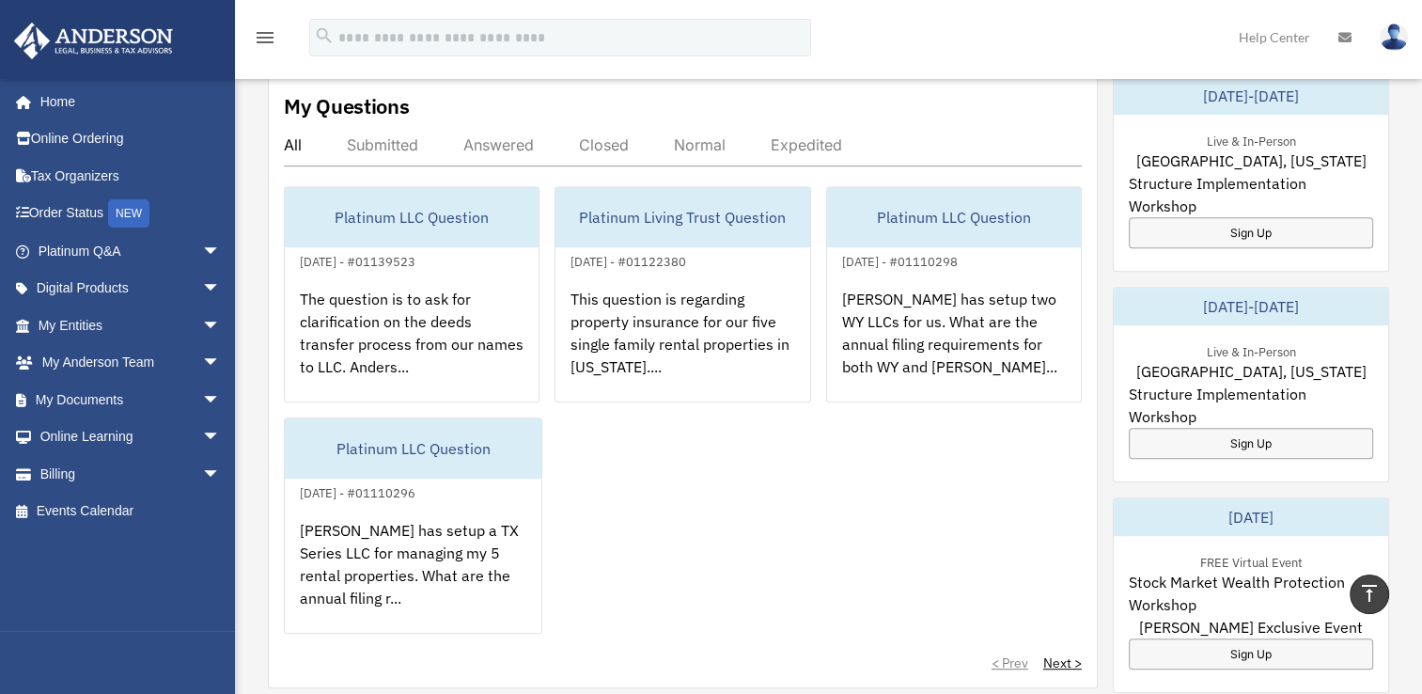
click at [1380, 33] on img at bounding box center [1394, 37] width 28 height 27
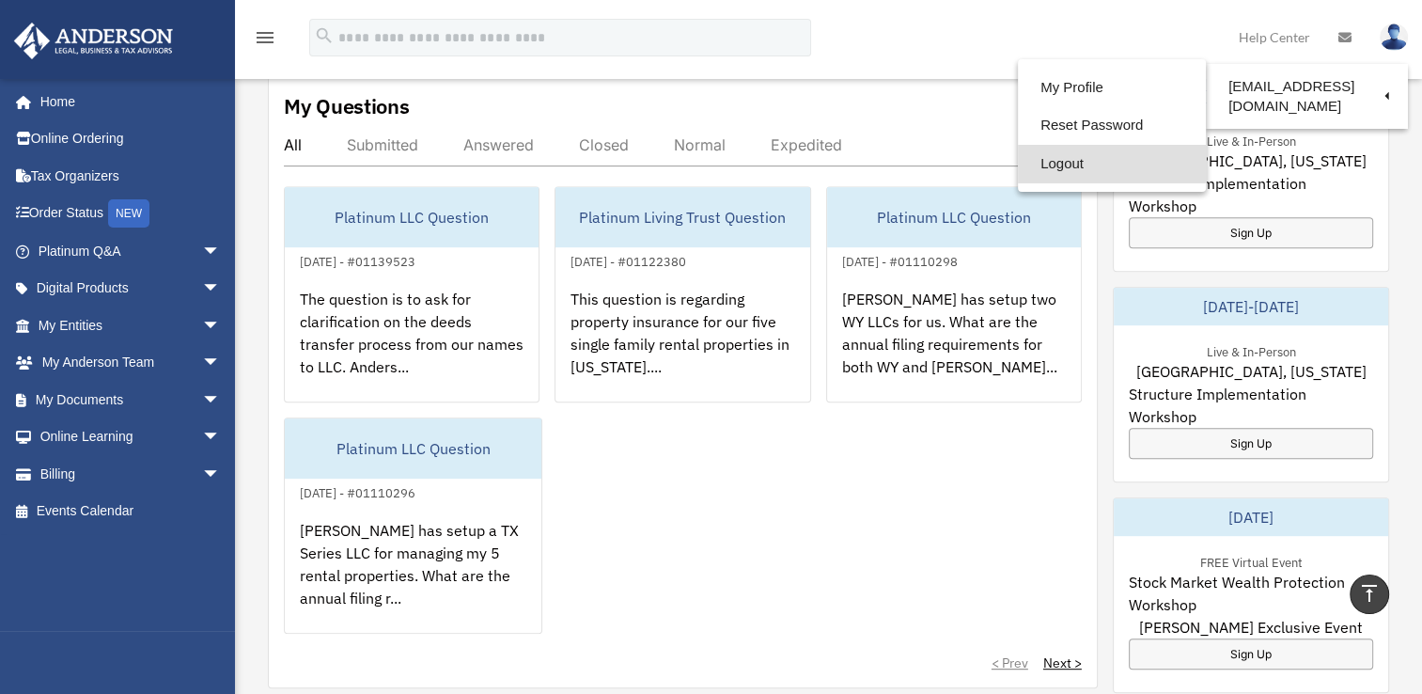
click at [1045, 160] on link "Logout" at bounding box center [1112, 164] width 188 height 39
